Goal: Find specific page/section: Find specific page/section

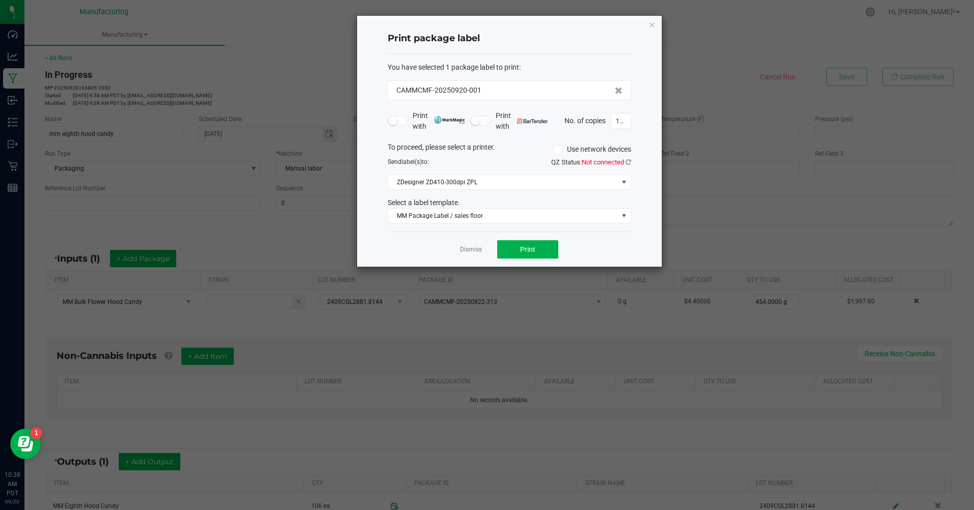
click at [460, 250] on link "Dismiss" at bounding box center [471, 250] width 22 height 9
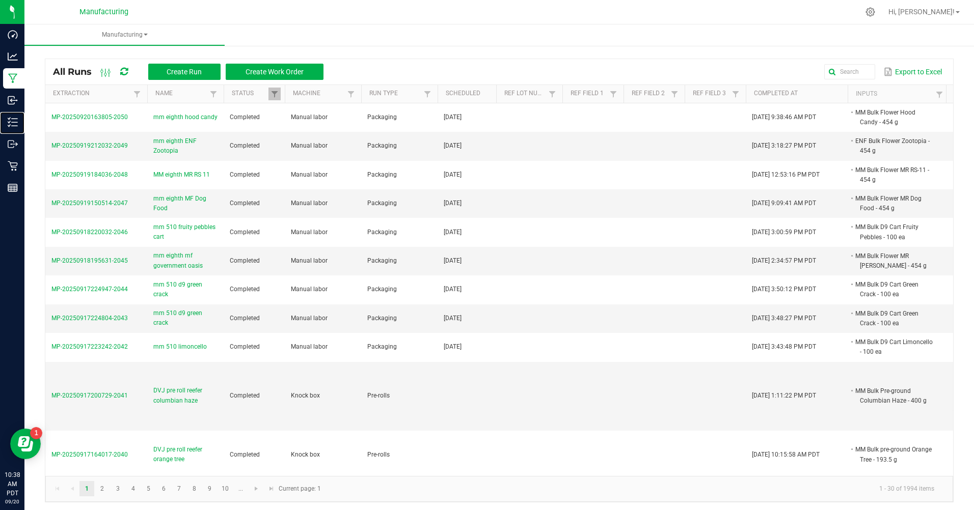
click at [9, 119] on icon at bounding box center [9, 119] width 2 height 2
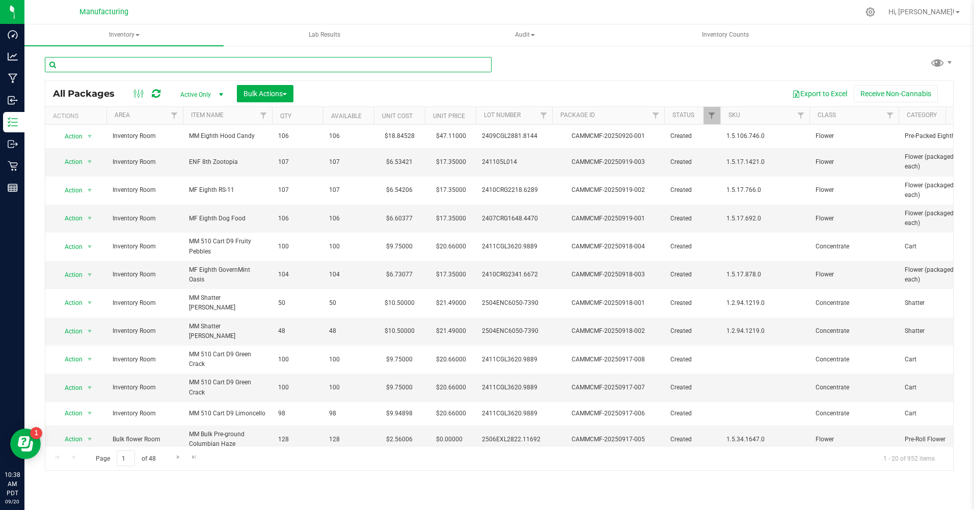
click at [122, 65] on input "text" at bounding box center [268, 64] width 447 height 15
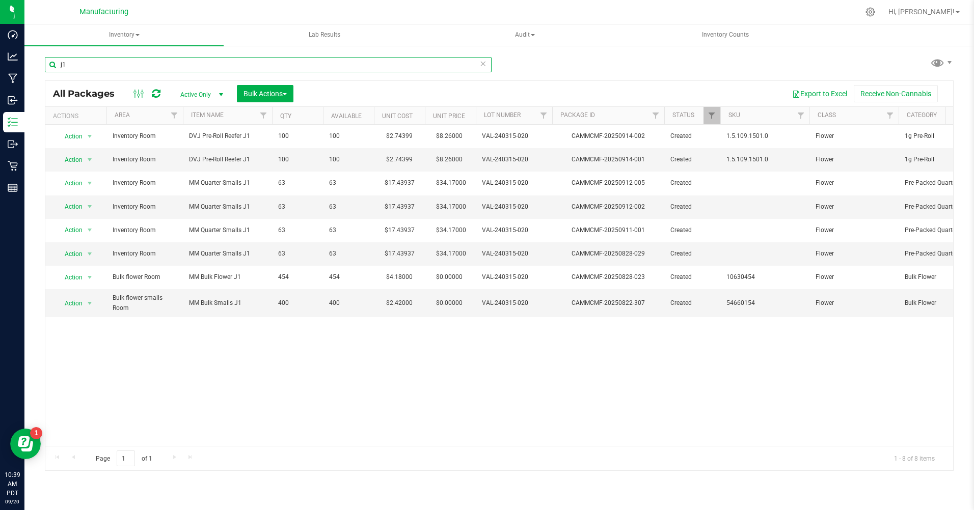
type input "j"
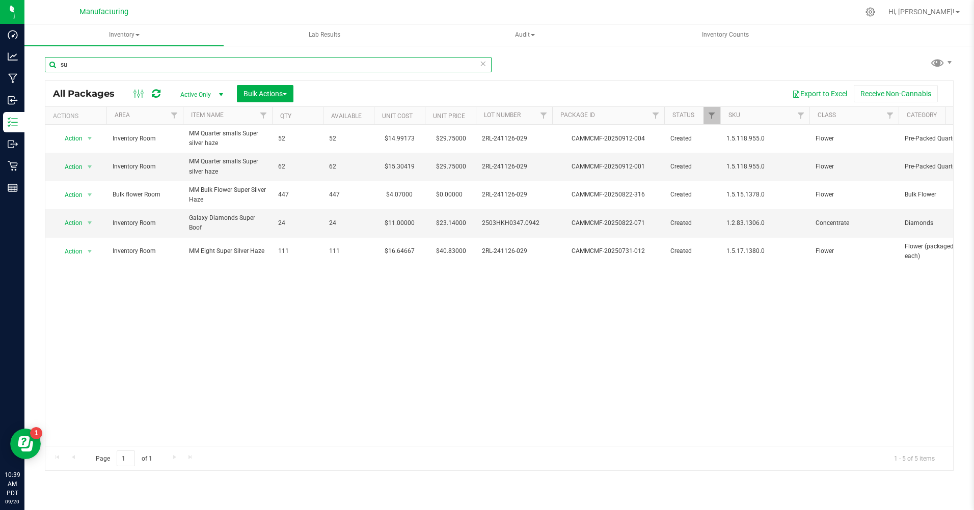
type input "s"
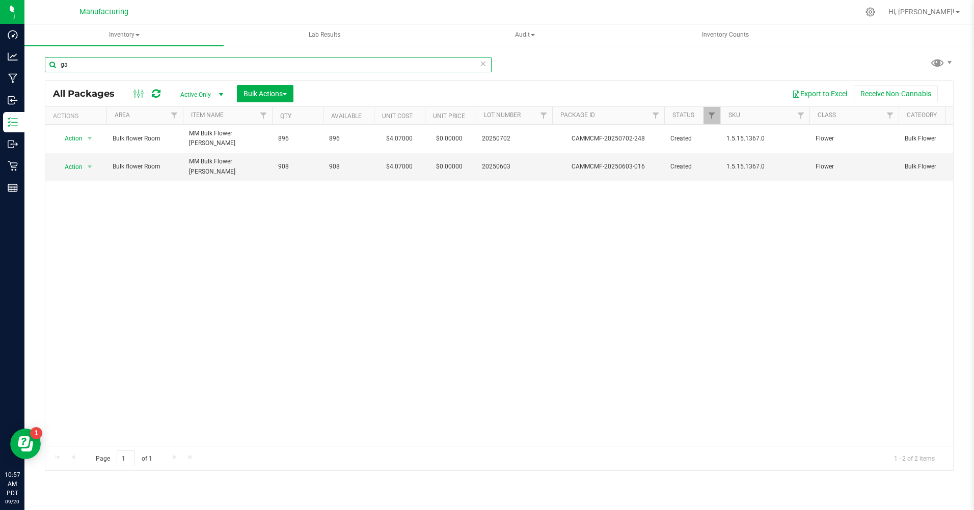
type input "g"
